Goal: Task Accomplishment & Management: Manage account settings

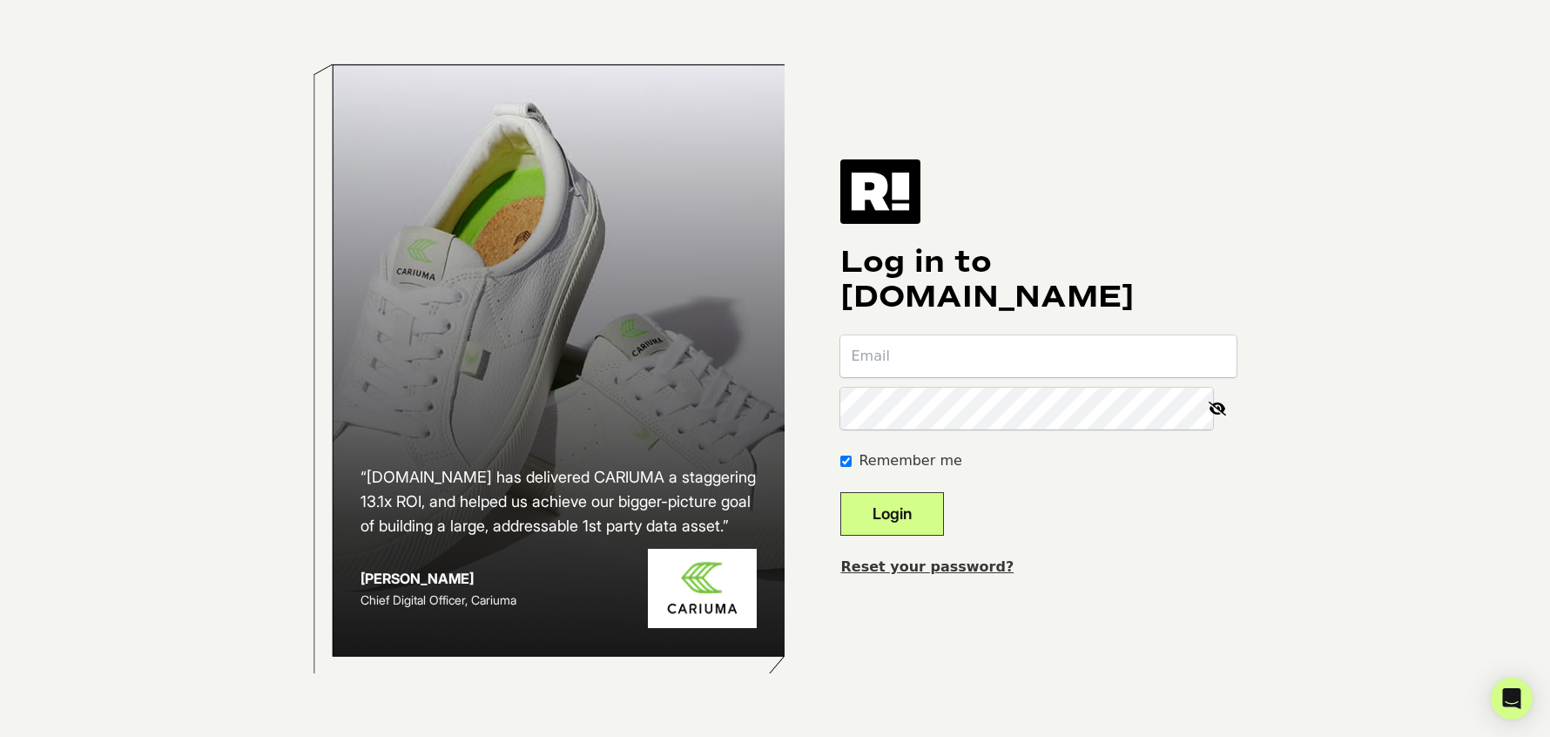
type input "[EMAIL_ADDRESS][DOMAIN_NAME]"
click at [944, 506] on button "Login" at bounding box center [892, 514] width 104 height 44
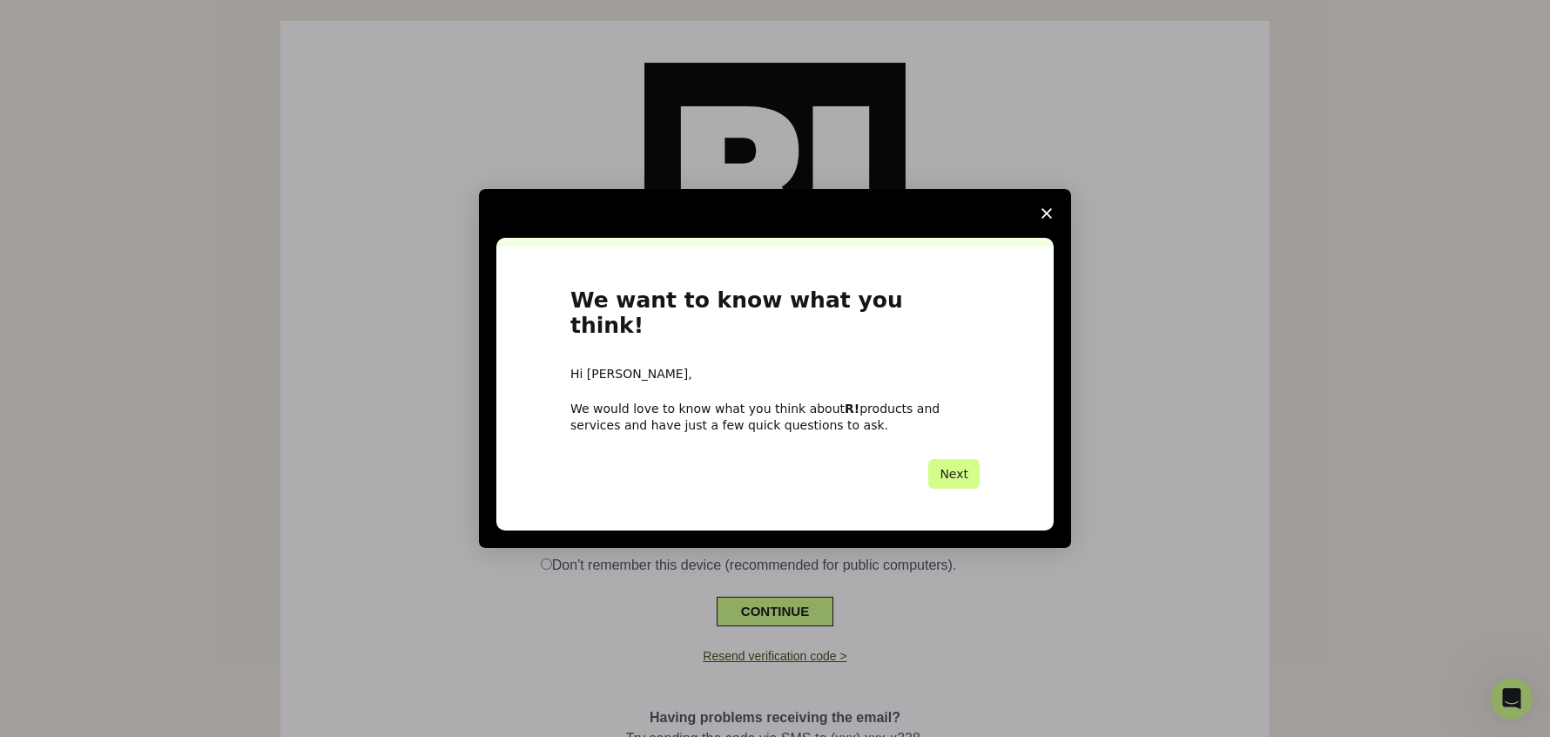
click at [1054, 230] on span "Close survey" at bounding box center [1046, 213] width 49 height 49
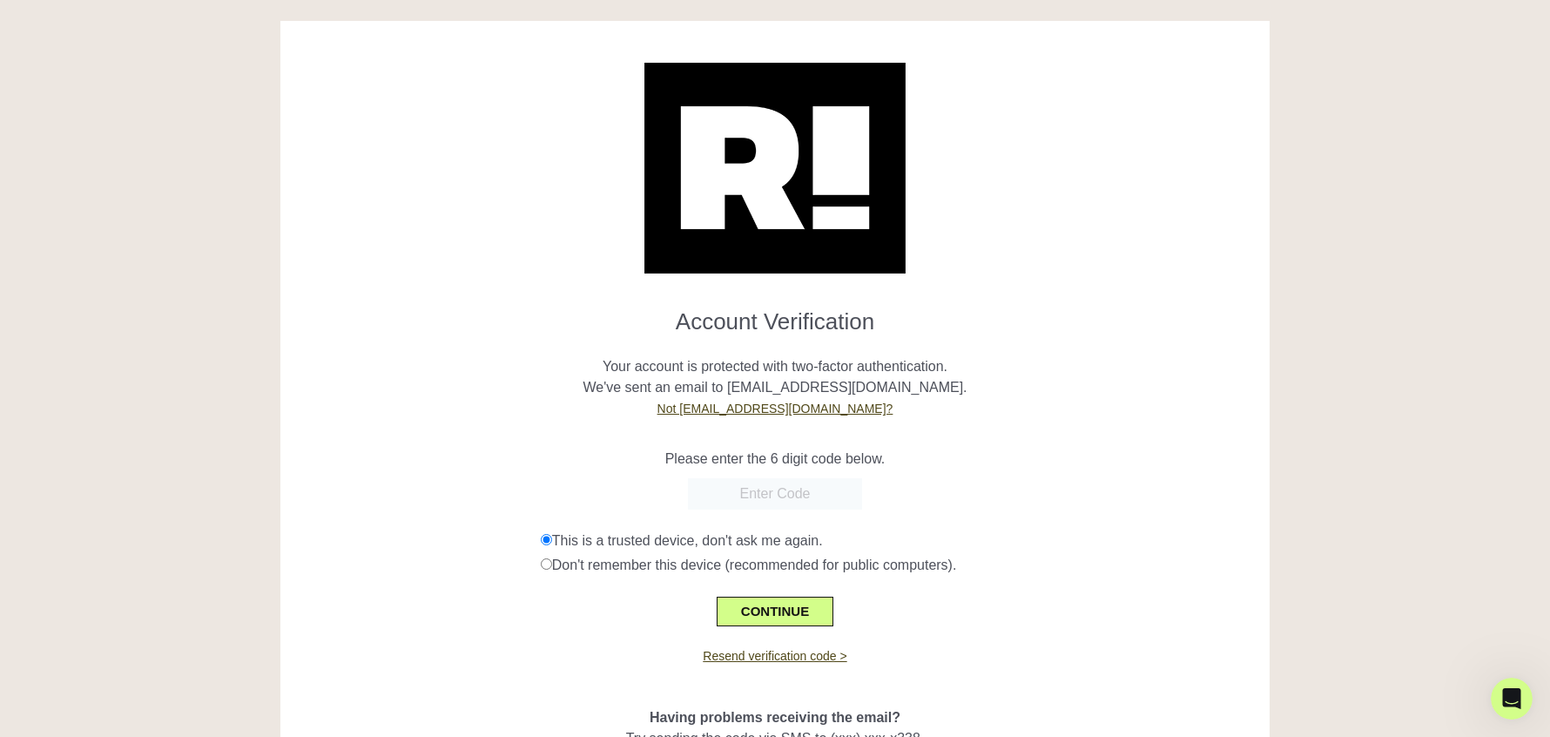
click at [770, 495] on input "text" at bounding box center [775, 493] width 174 height 31
paste input "889527"
type input "889527"
click at [812, 613] on button "CONTINUE" at bounding box center [775, 611] width 117 height 30
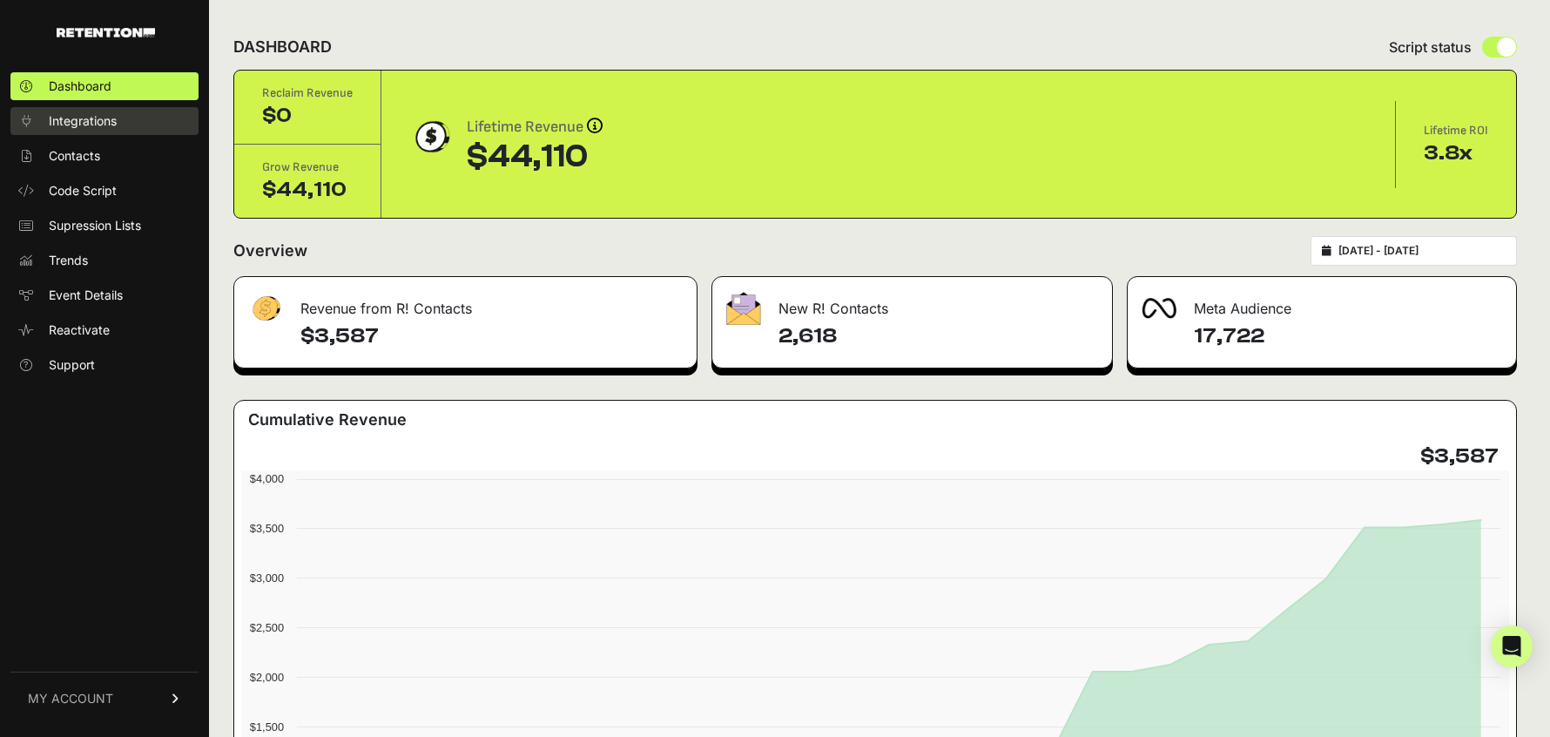
click at [111, 129] on span "Integrations" at bounding box center [83, 120] width 68 height 17
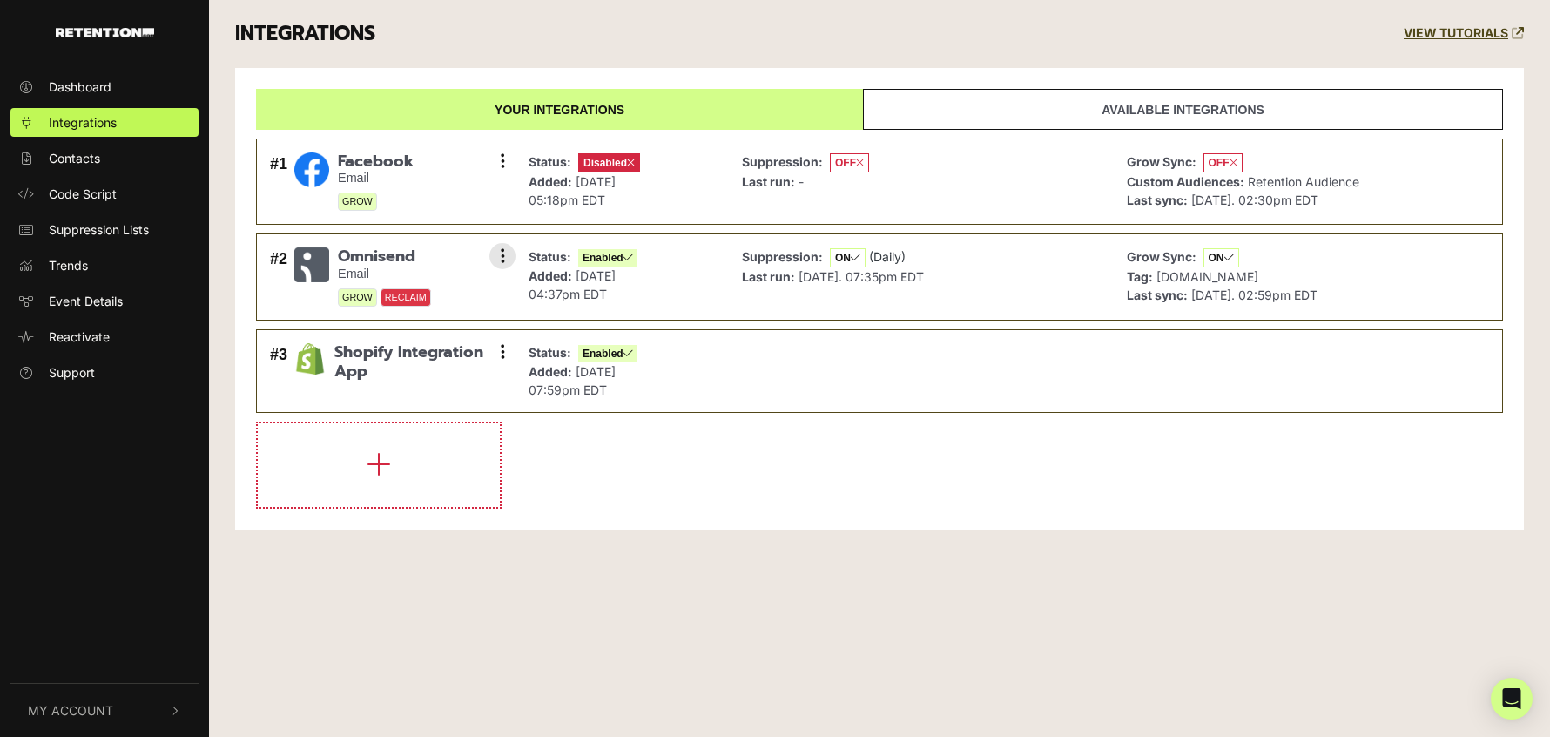
click at [400, 296] on span "RECLAIM" at bounding box center [406, 297] width 51 height 18
click at [503, 157] on icon at bounding box center [503, 160] width 4 height 17
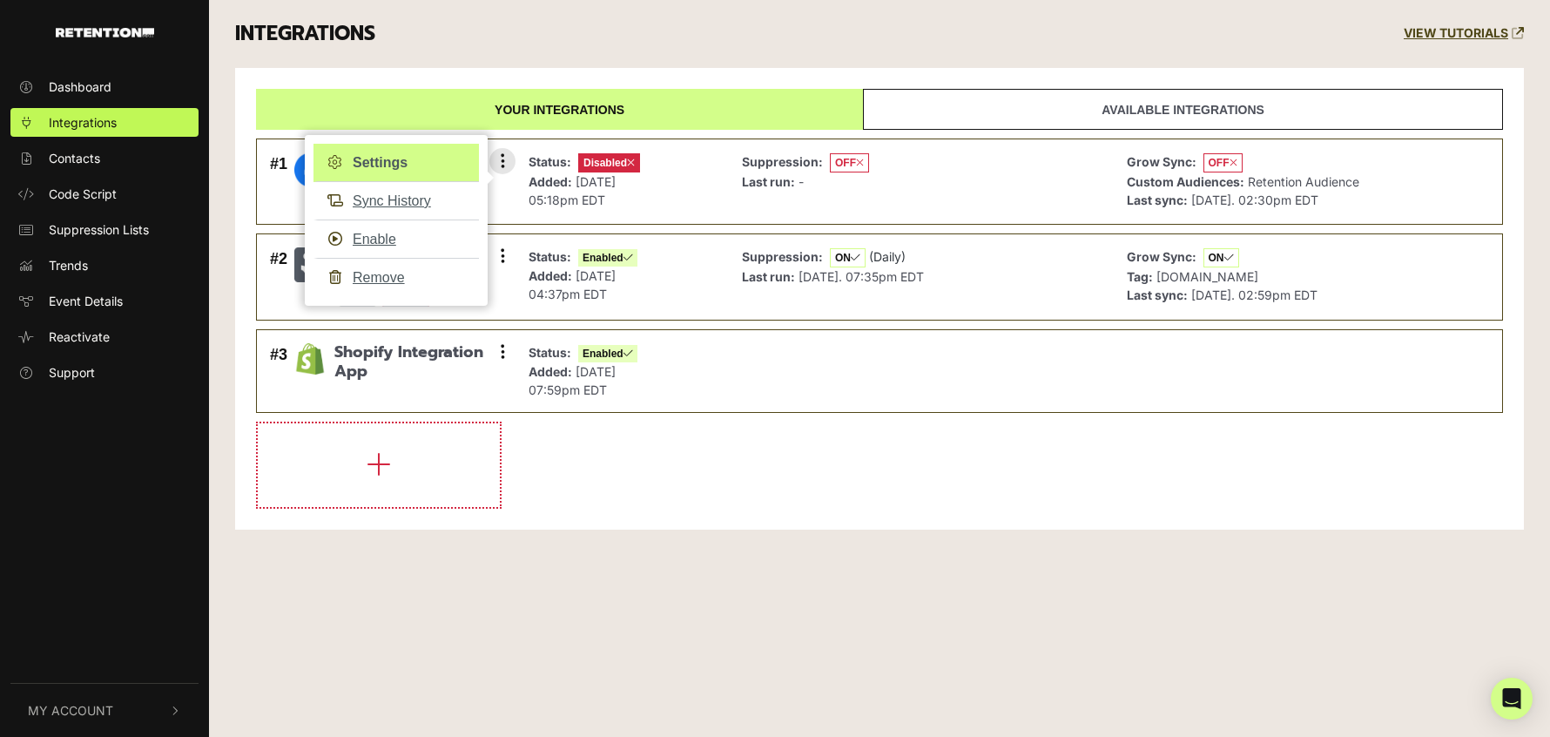
click at [431, 163] on link "Settings" at bounding box center [395, 163] width 165 height 38
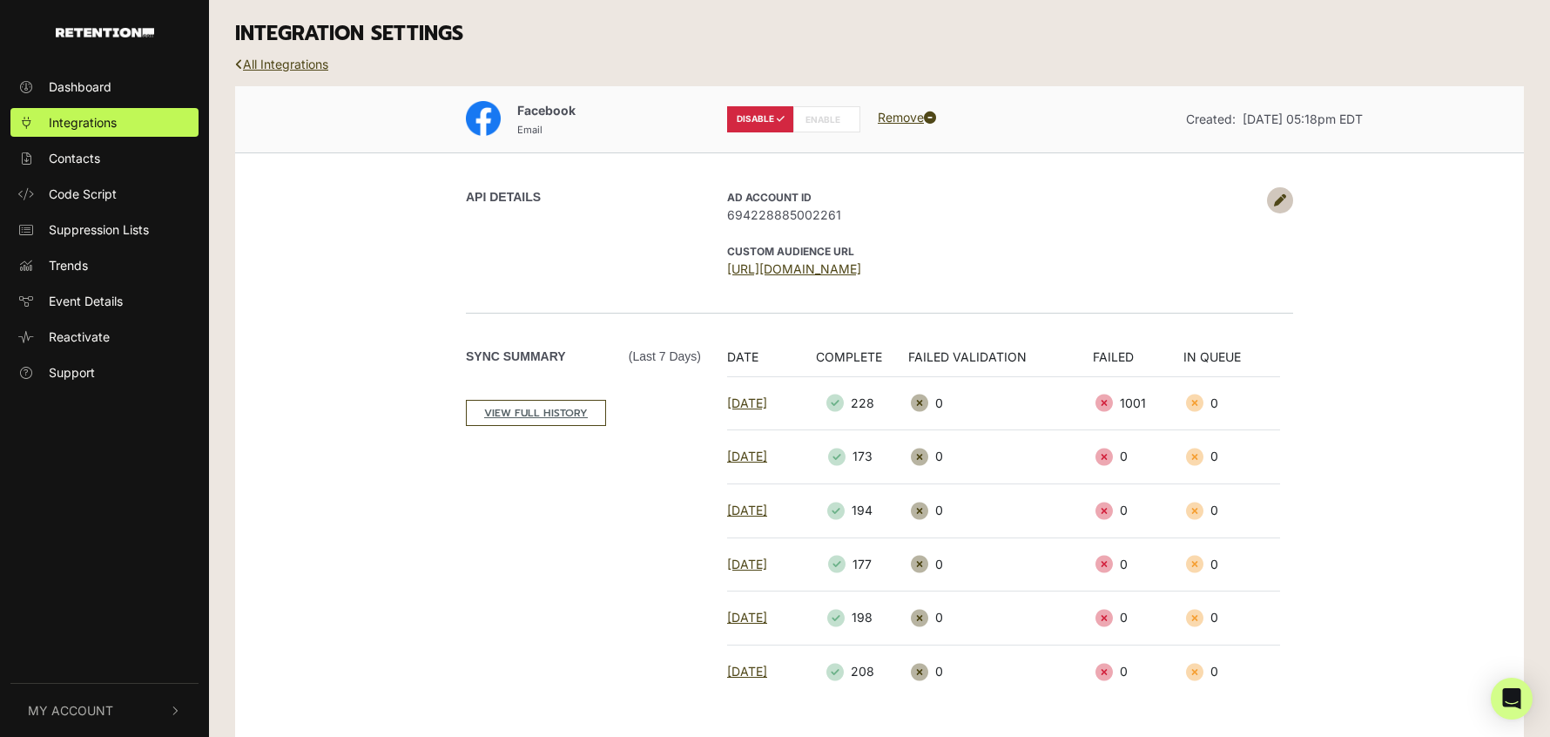
click at [807, 119] on label "ENABLE" at bounding box center [826, 119] width 67 height 26
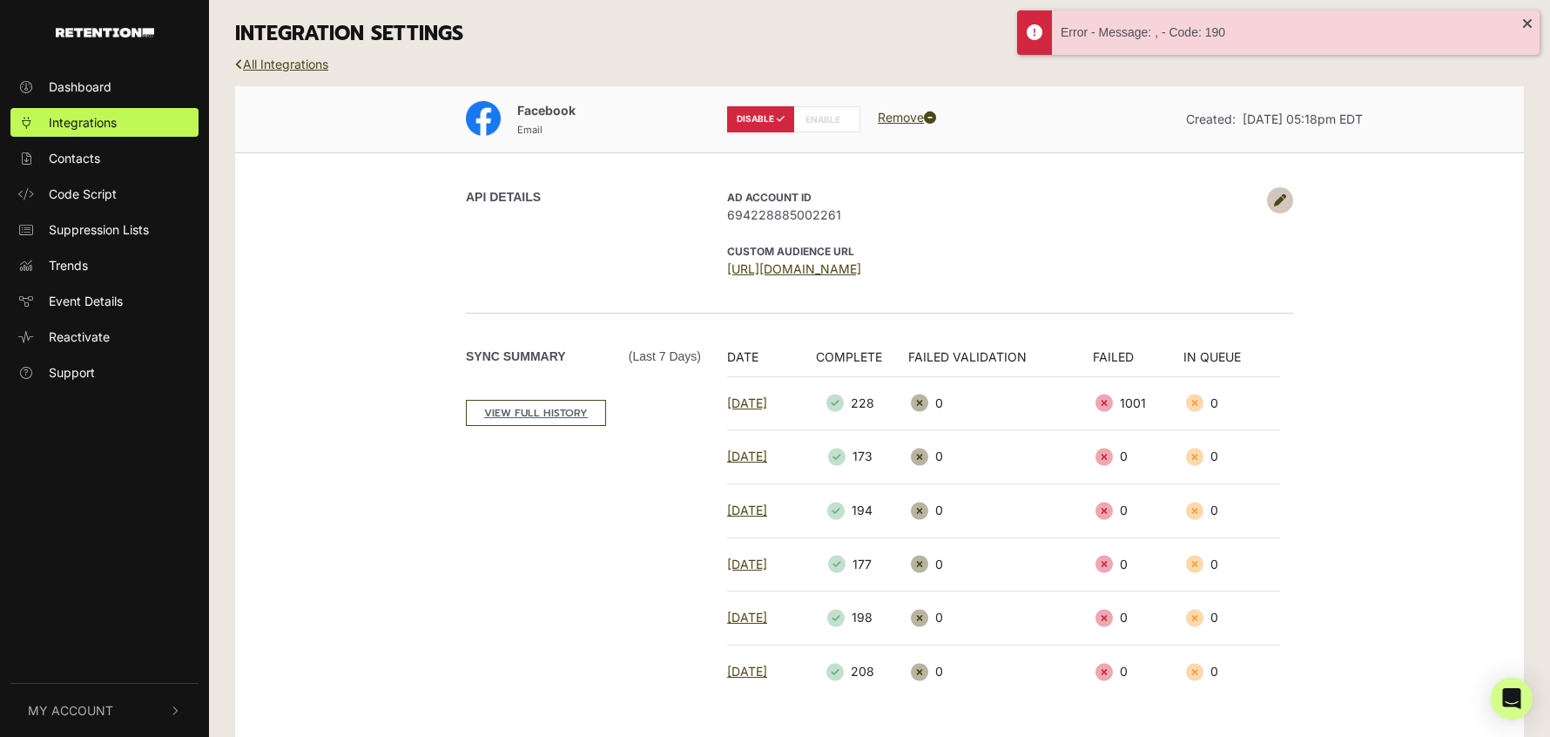
click at [1287, 199] on link at bounding box center [1280, 200] width 26 height 26
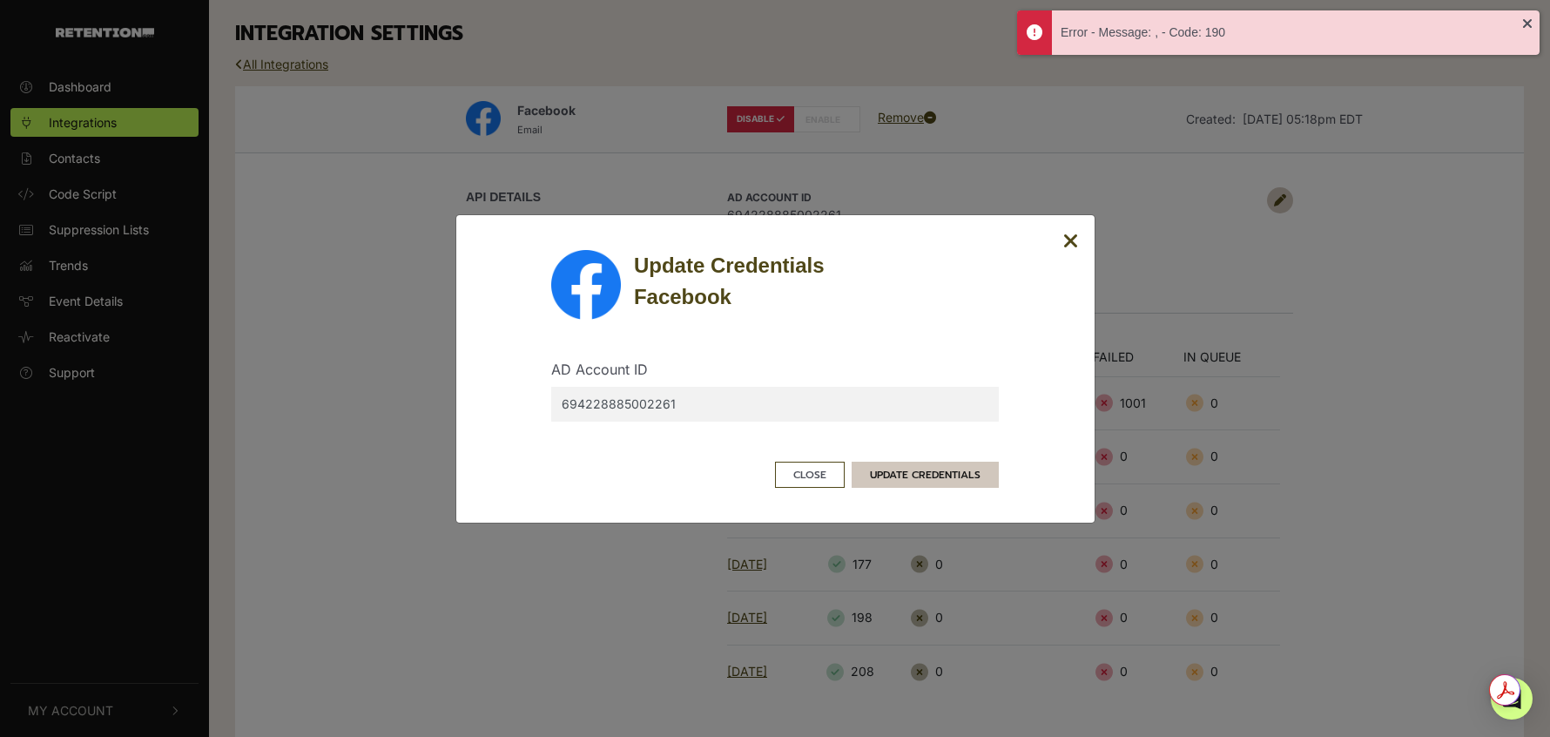
click at [878, 480] on button "UPDATE CREDENTIALS" at bounding box center [925, 474] width 147 height 26
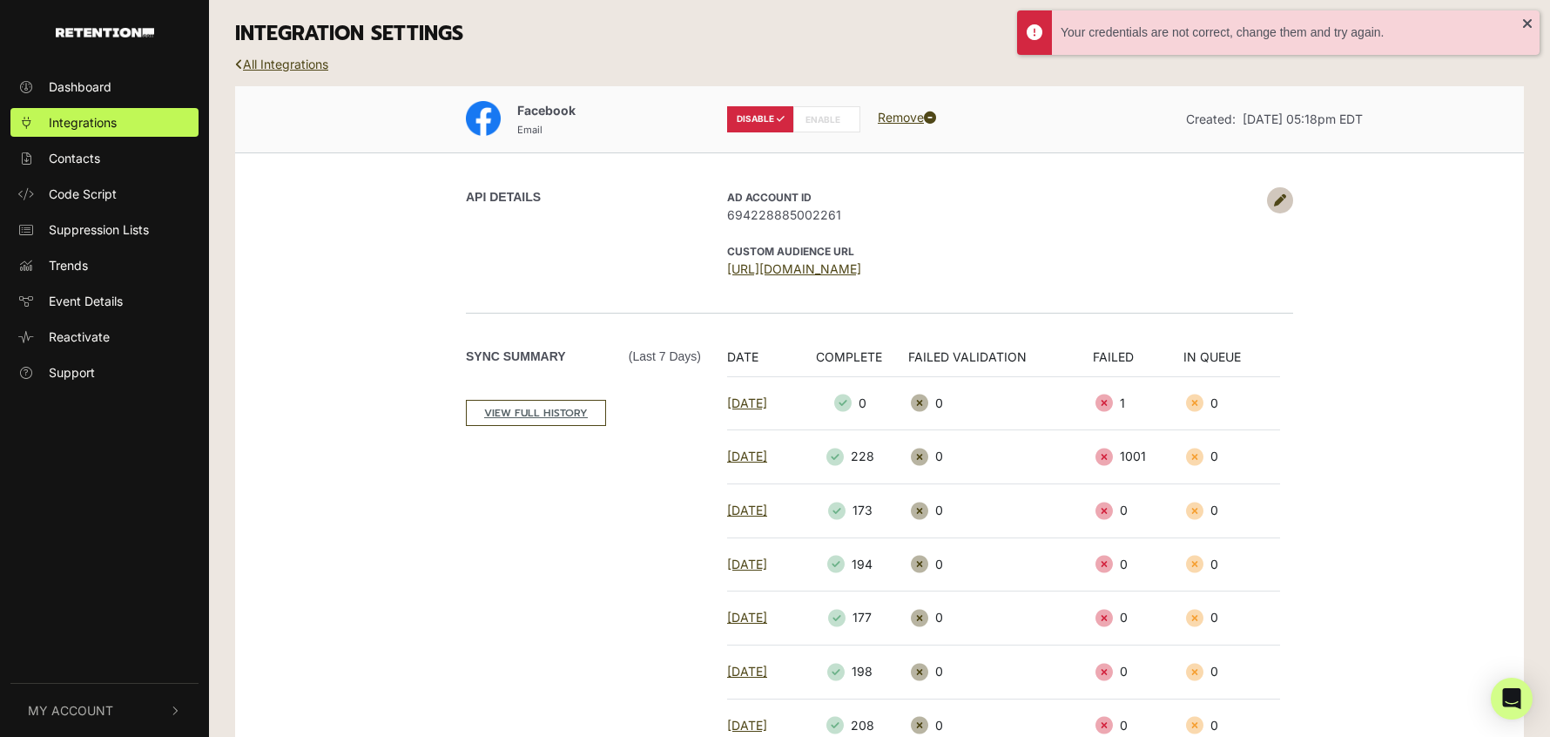
click at [823, 118] on label "ENABLE" at bounding box center [826, 119] width 67 height 26
radio input "false"
radio input "true"
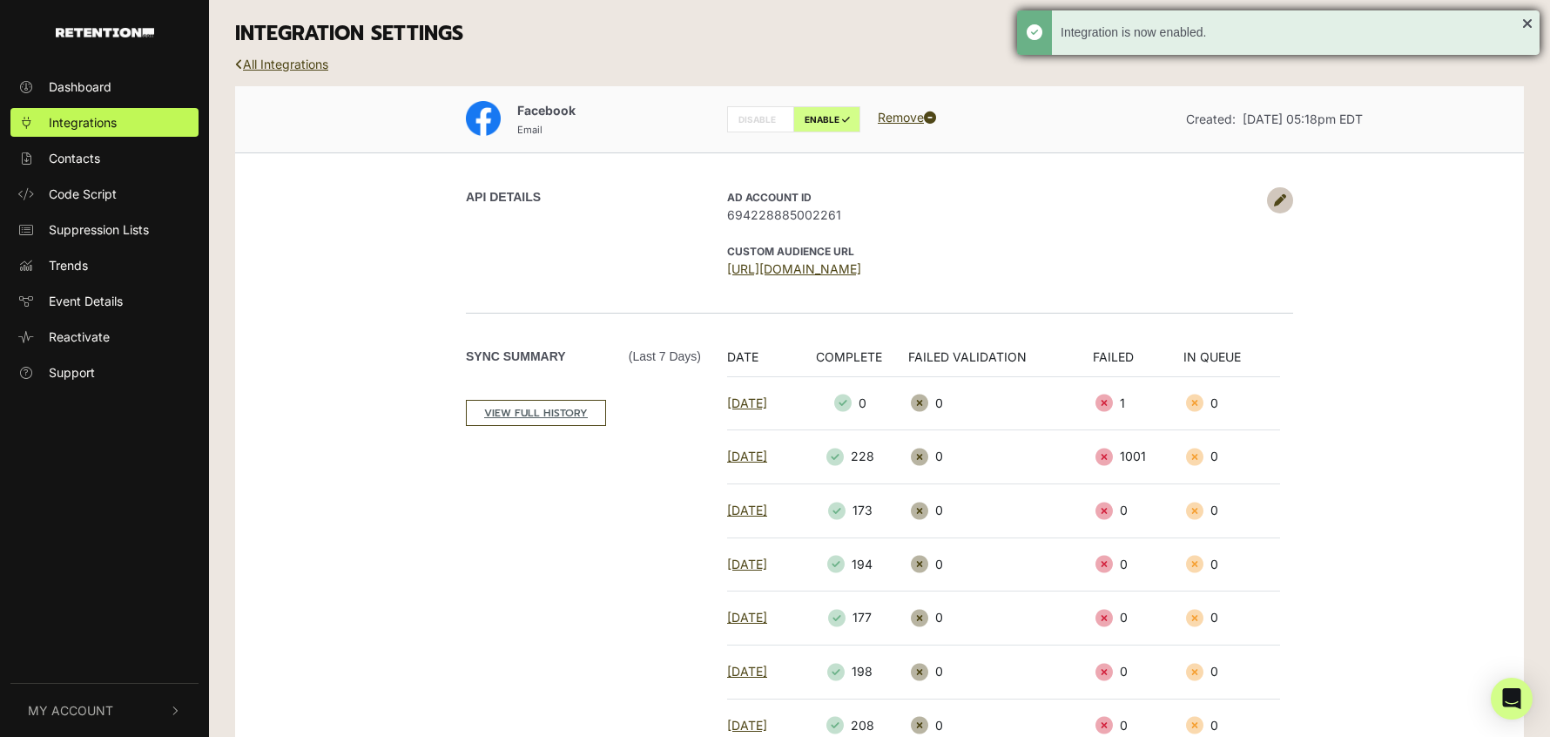
click at [1520, 24] on div "Integration is now enabled." at bounding box center [1291, 33] width 461 height 18
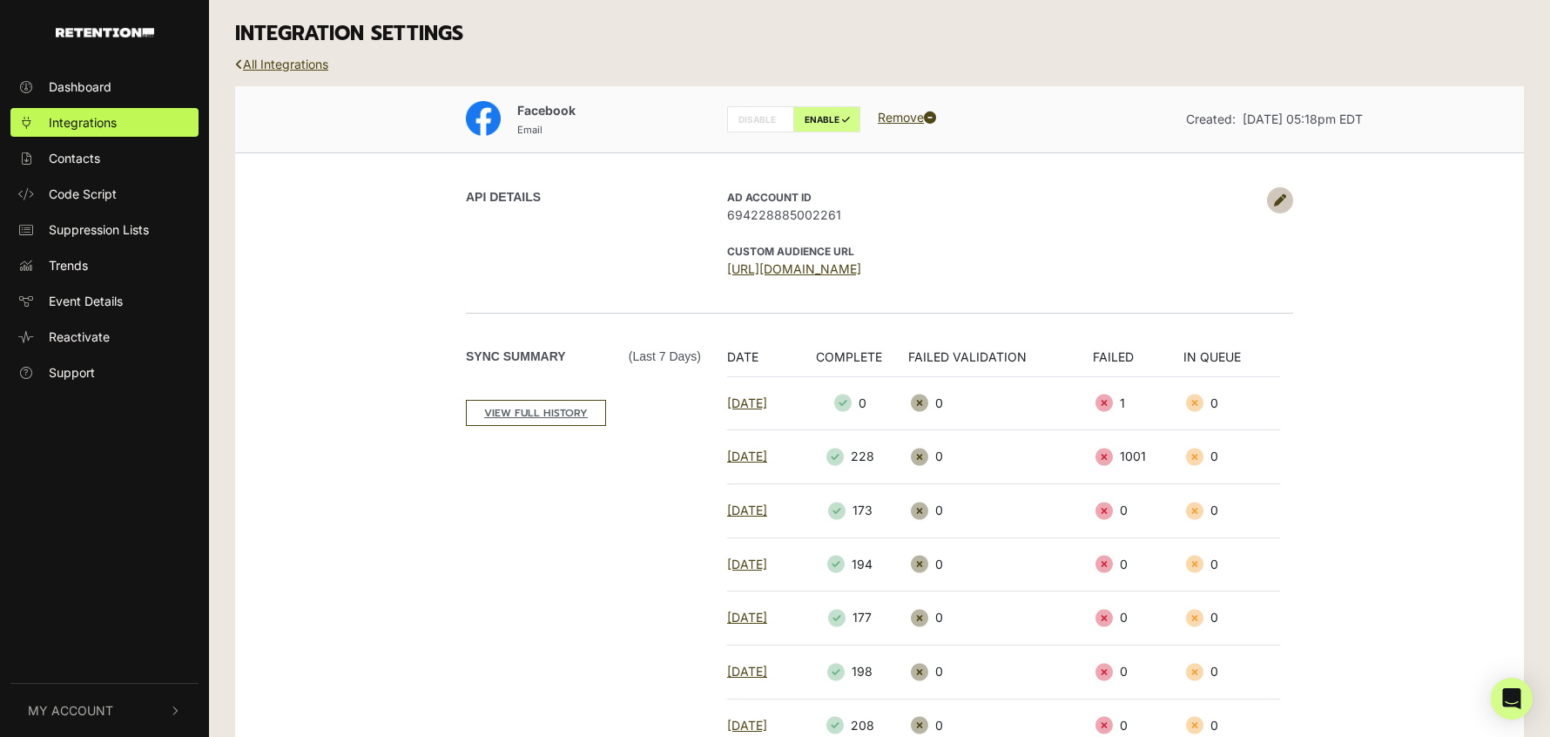
click at [1525, 23] on div "INTEGRATION SETTINGS" at bounding box center [879, 34] width 1315 height 68
click at [144, 118] on link "Integrations" at bounding box center [104, 122] width 188 height 29
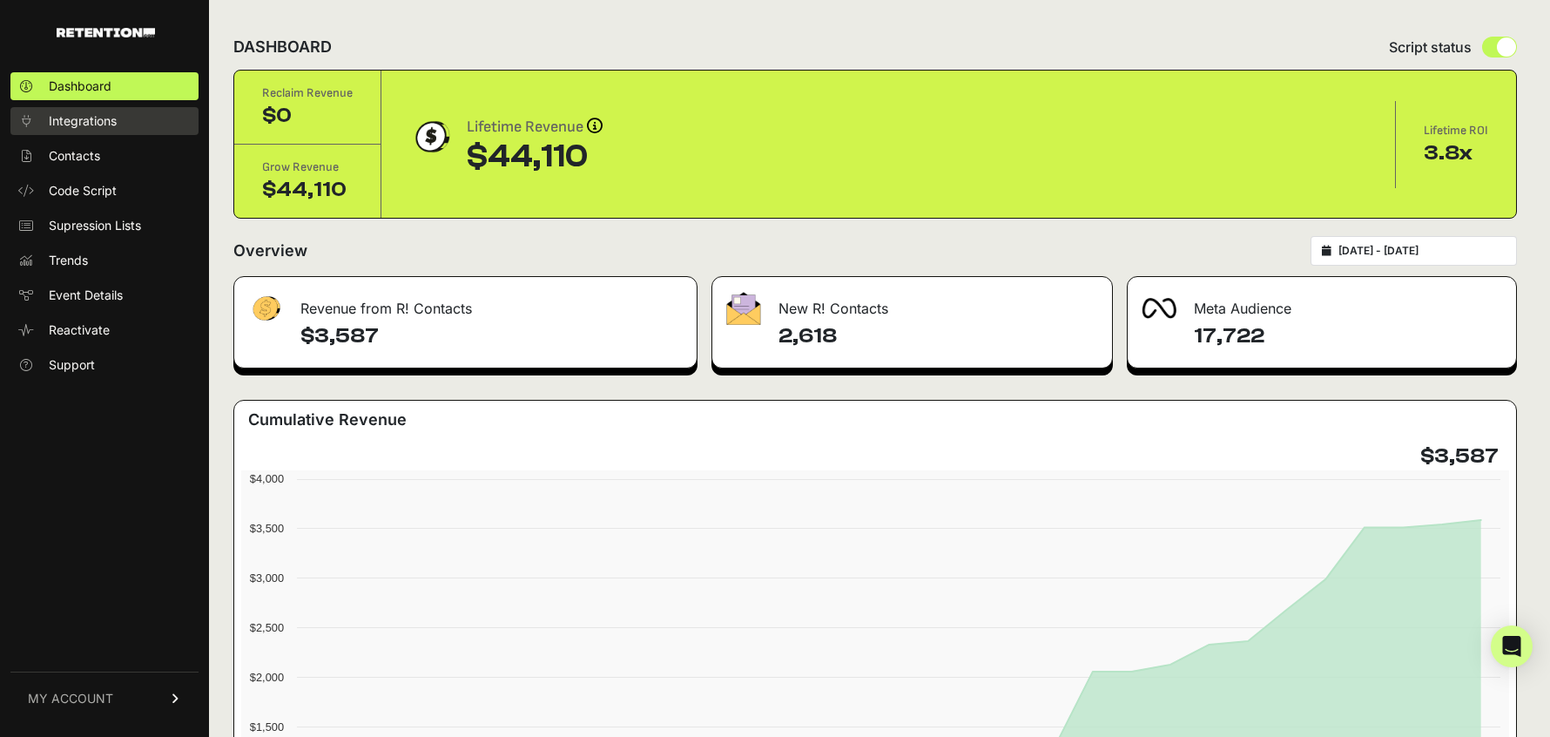
click at [84, 127] on span "Integrations" at bounding box center [83, 120] width 68 height 17
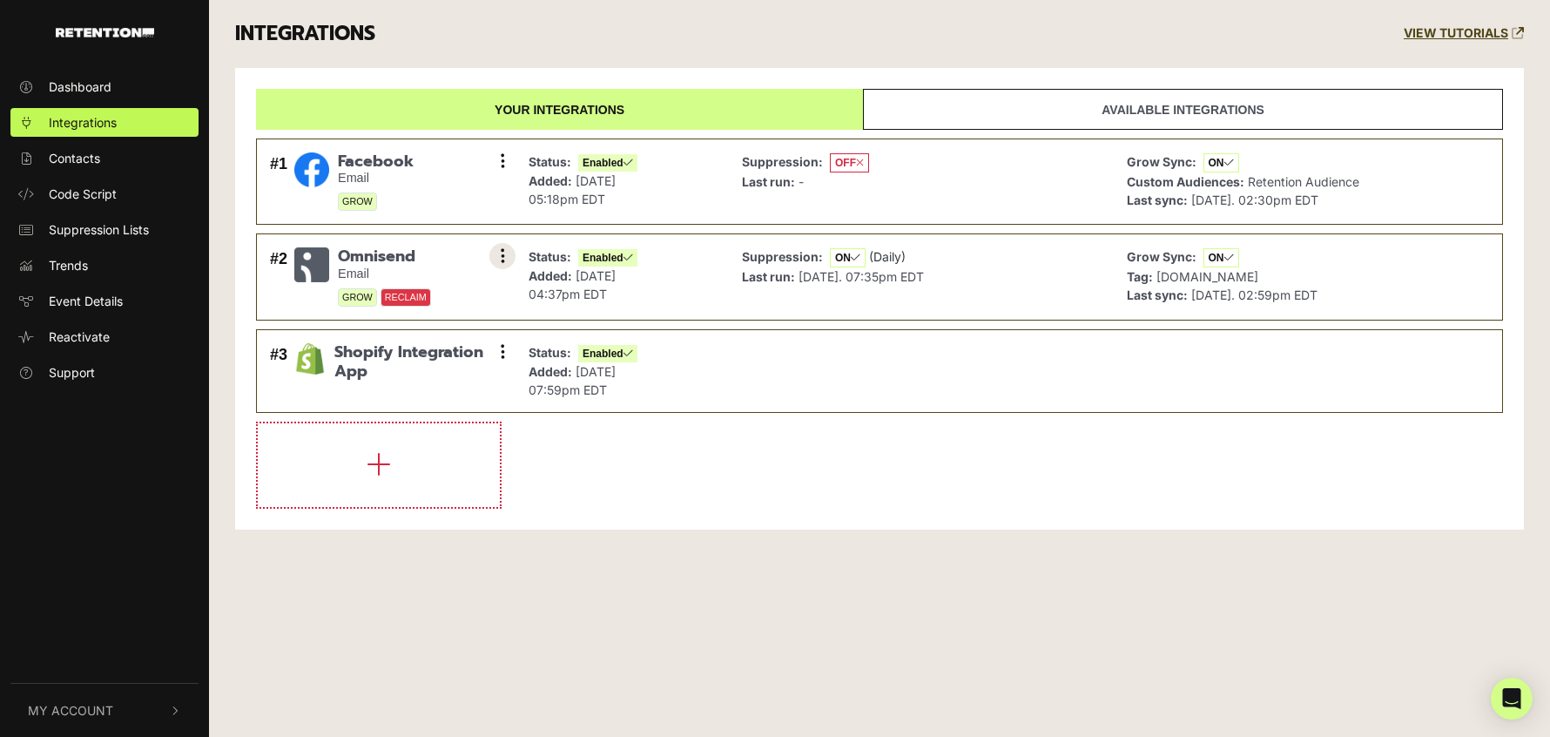
click at [508, 256] on button at bounding box center [502, 256] width 26 height 26
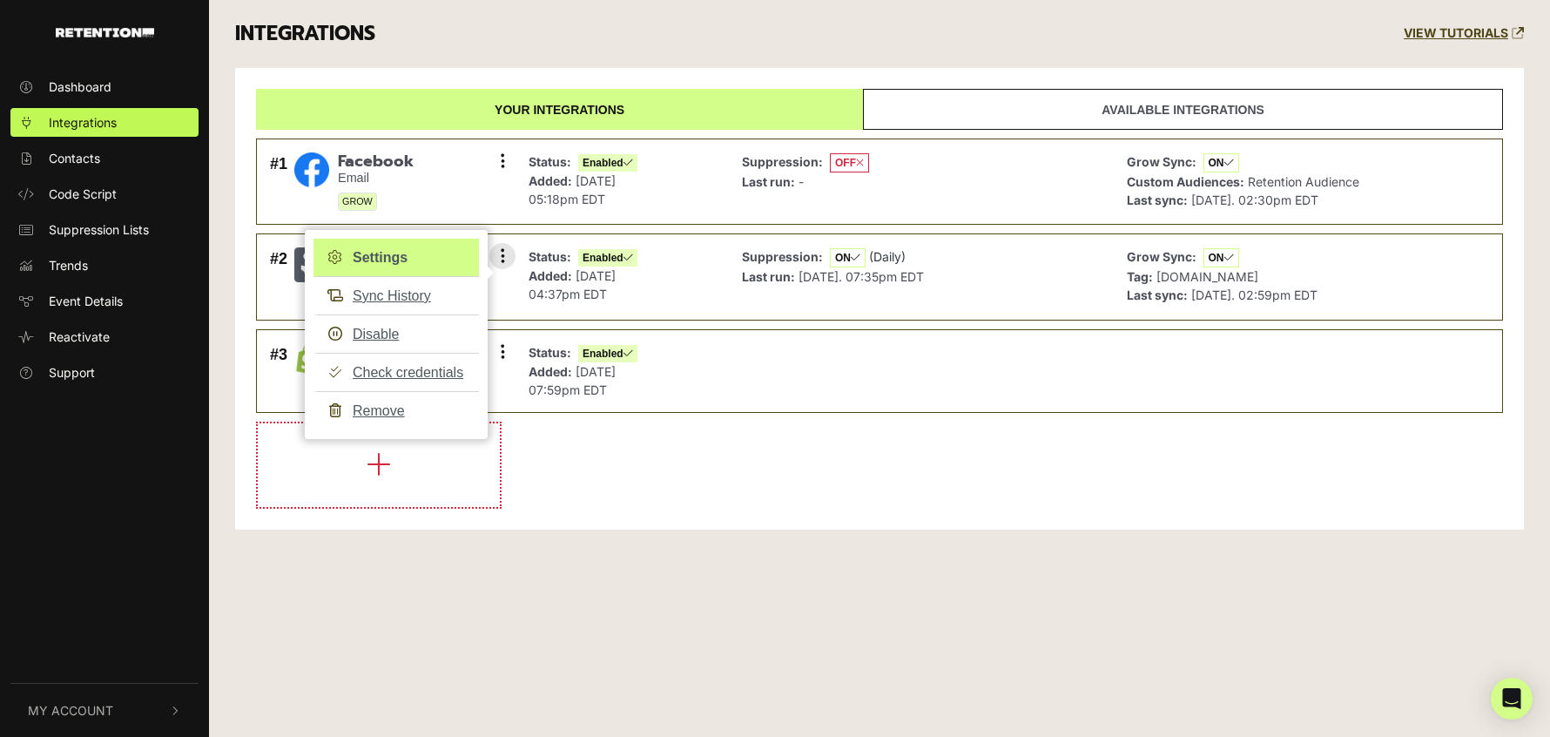
click at [420, 262] on link "Settings" at bounding box center [395, 258] width 165 height 38
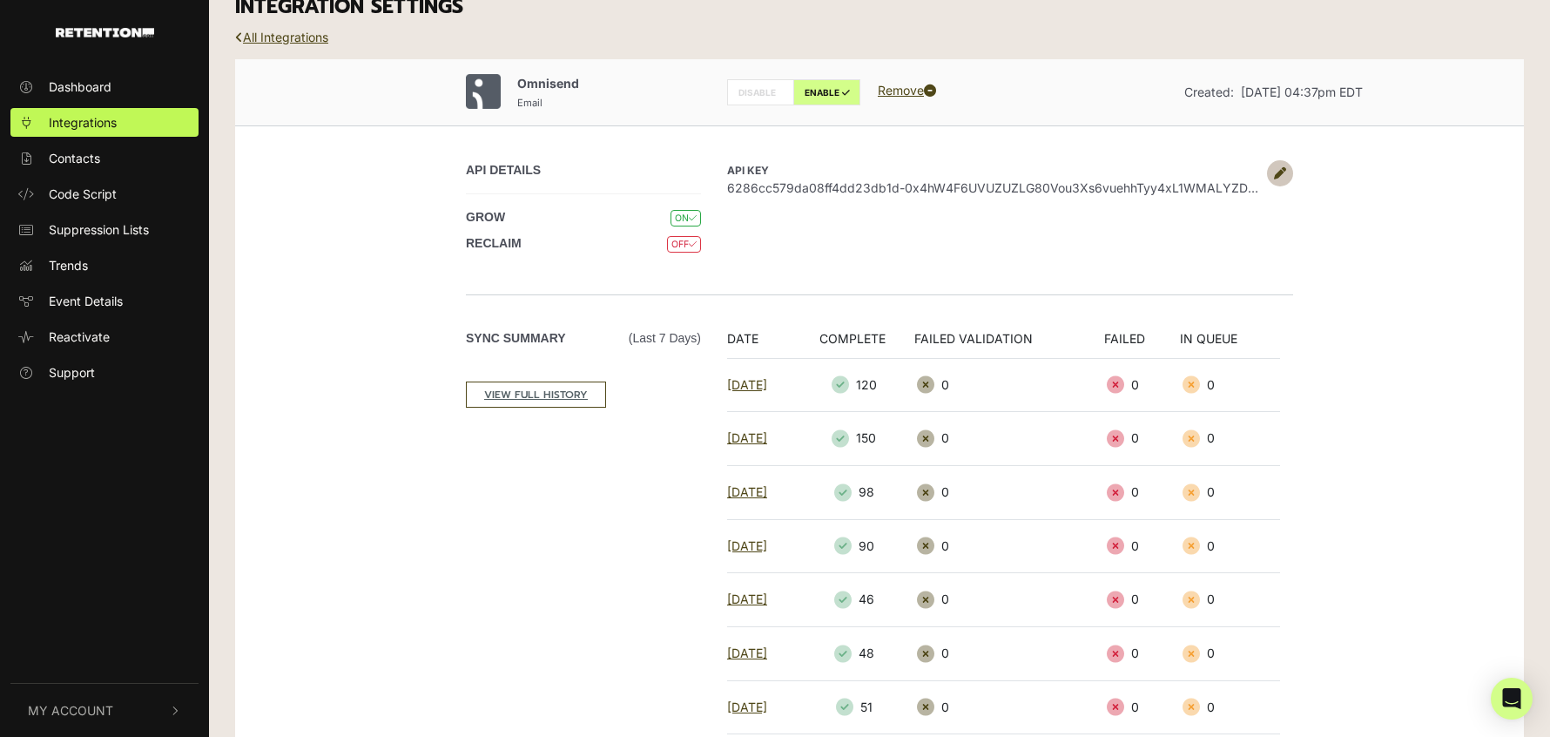
scroll to position [32, 0]
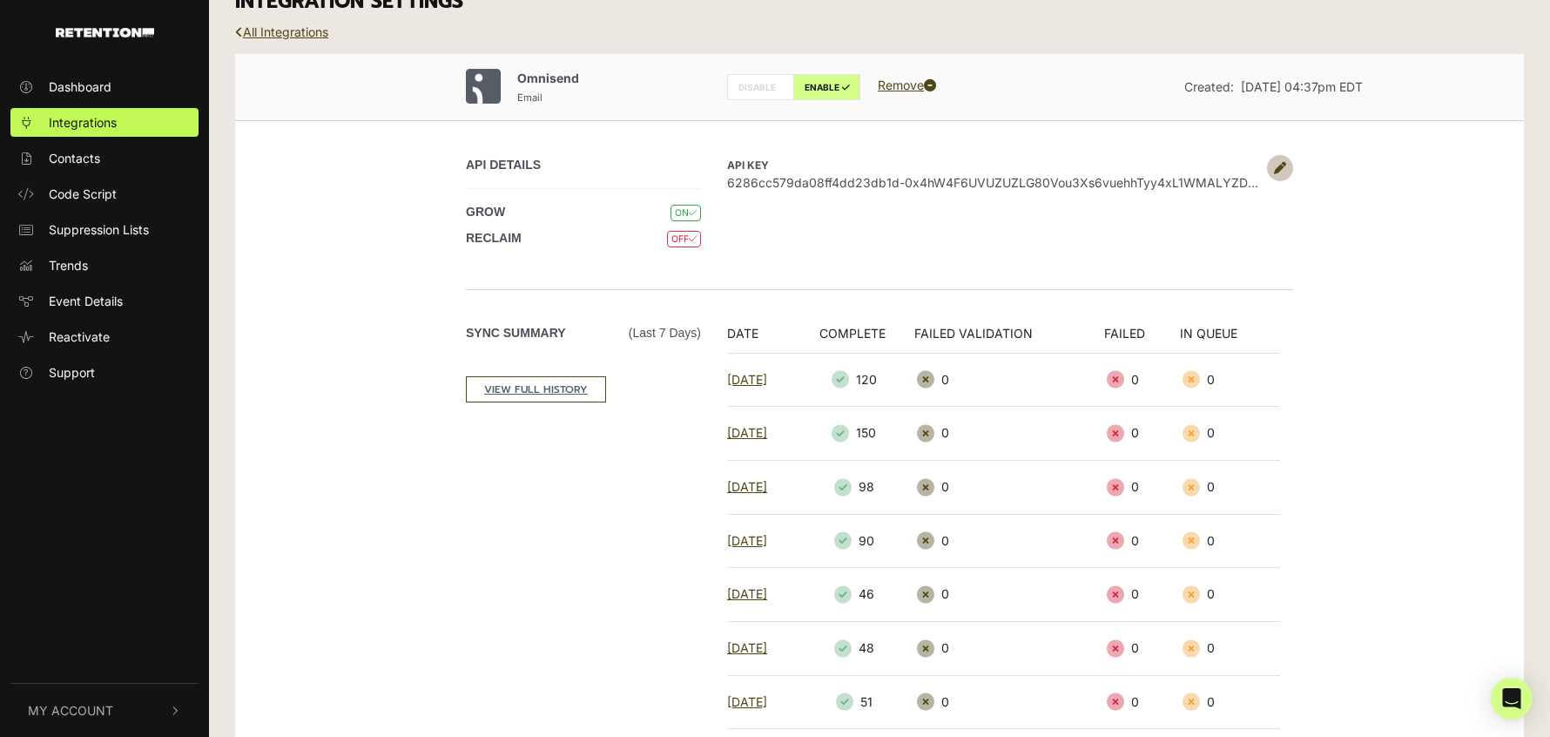
click at [676, 237] on span "OFF" at bounding box center [684, 239] width 34 height 17
click at [689, 238] on icon at bounding box center [693, 239] width 8 height 10
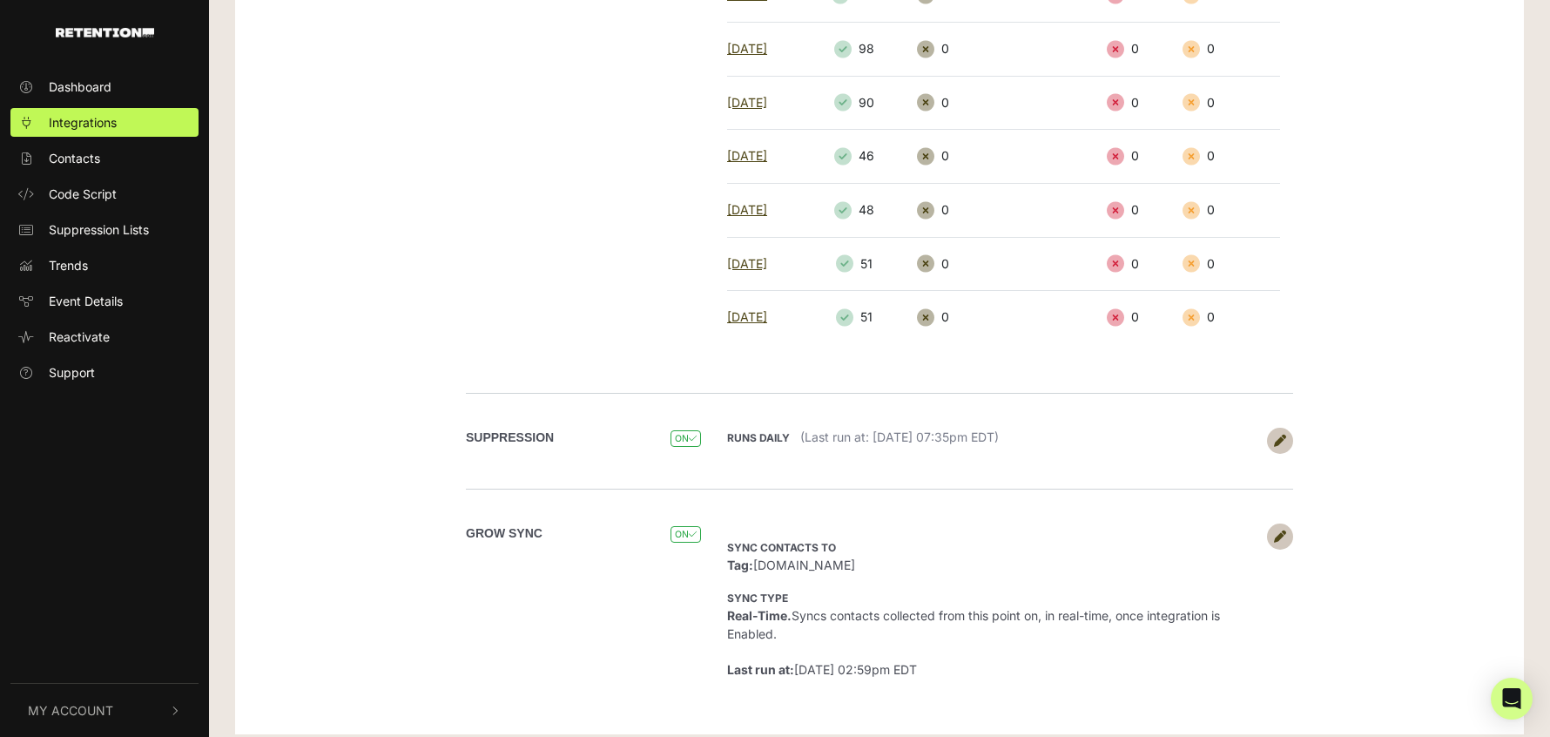
scroll to position [477, 0]
